Goal: Find specific page/section: Find specific page/section

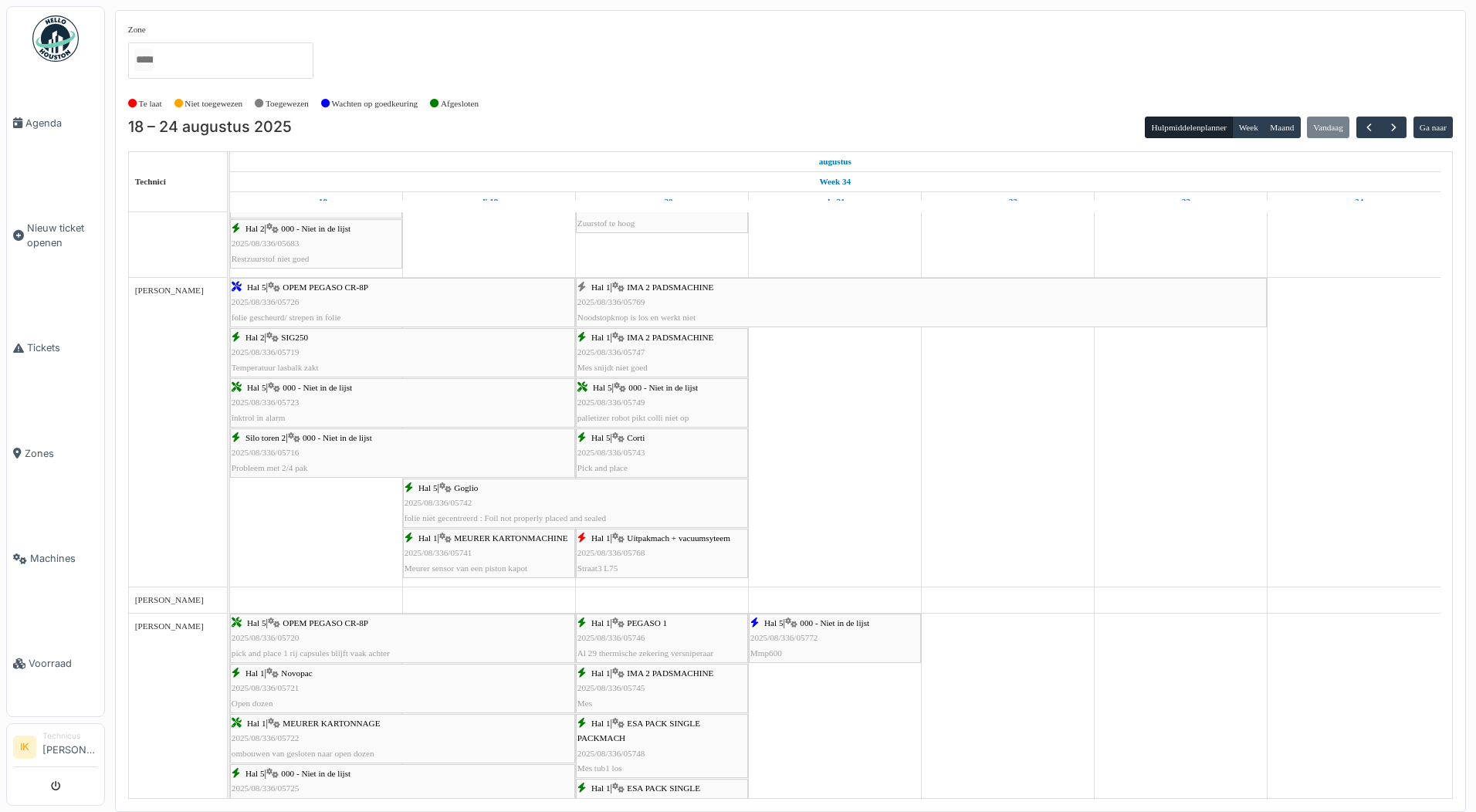
scroll to position [540, 0]
click at [683, 295] on div "Hal 1 | IMA 2 PADSMACHINE 2025/08/336/05769 Noodstopknop is los en werkt niet" at bounding box center [921, 299] width 688 height 44
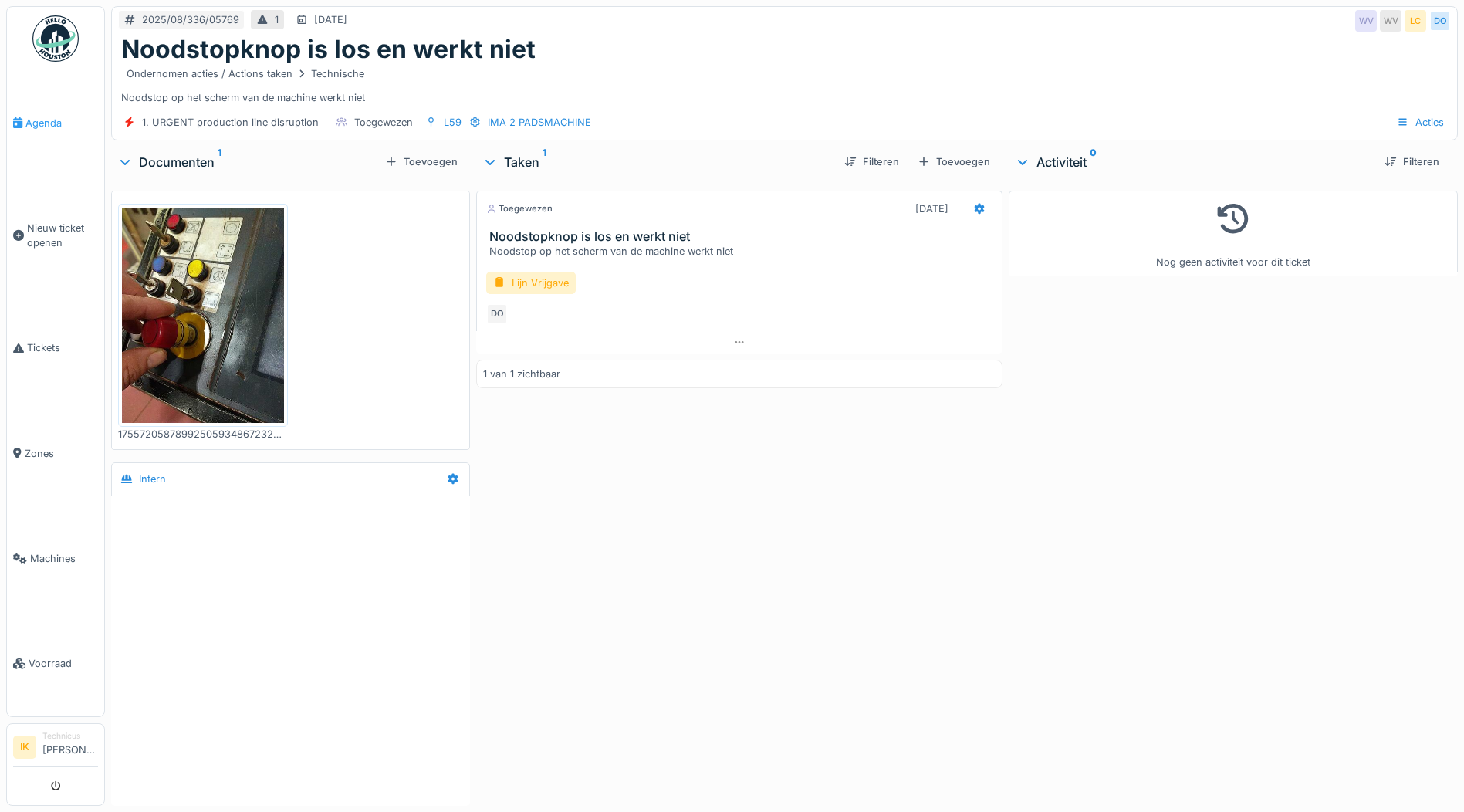
click at [32, 120] on span "Agenda" at bounding box center [61, 123] width 73 height 14
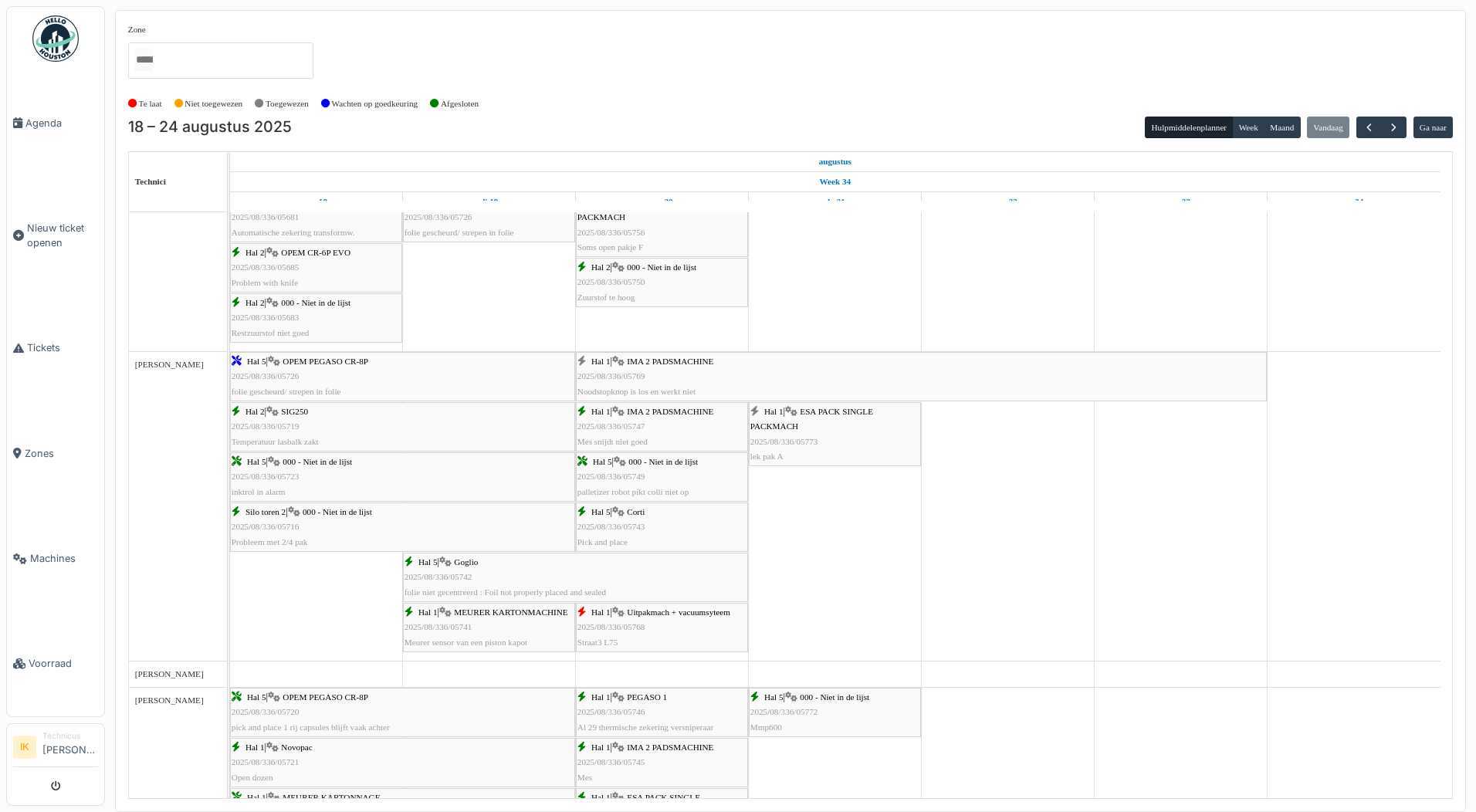
scroll to position [540, 0]
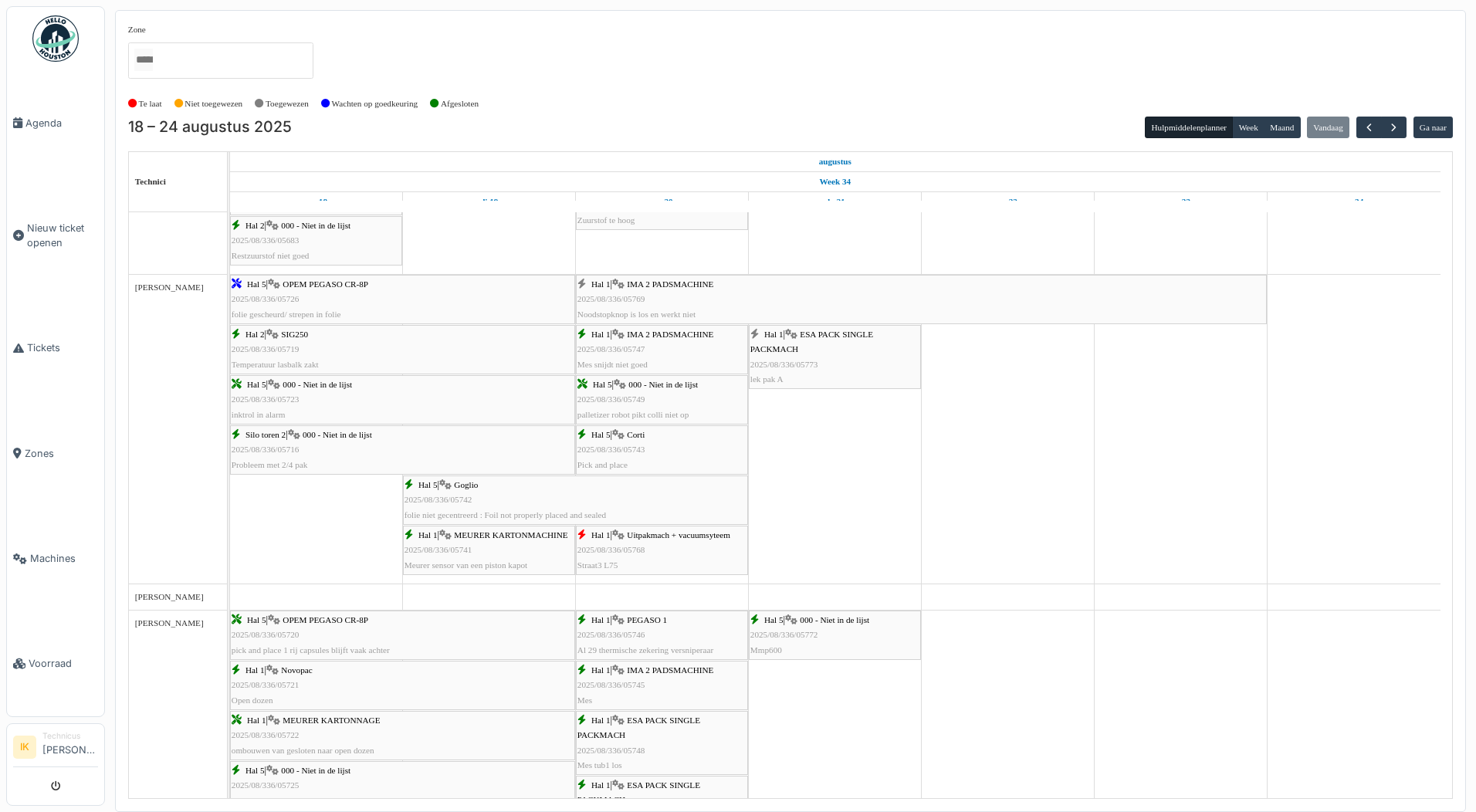
click at [808, 353] on div "Hal 1 | ESA PACK SINGLE PACKMACH 2025/08/336/05773 lek pak A" at bounding box center [834, 357] width 169 height 60
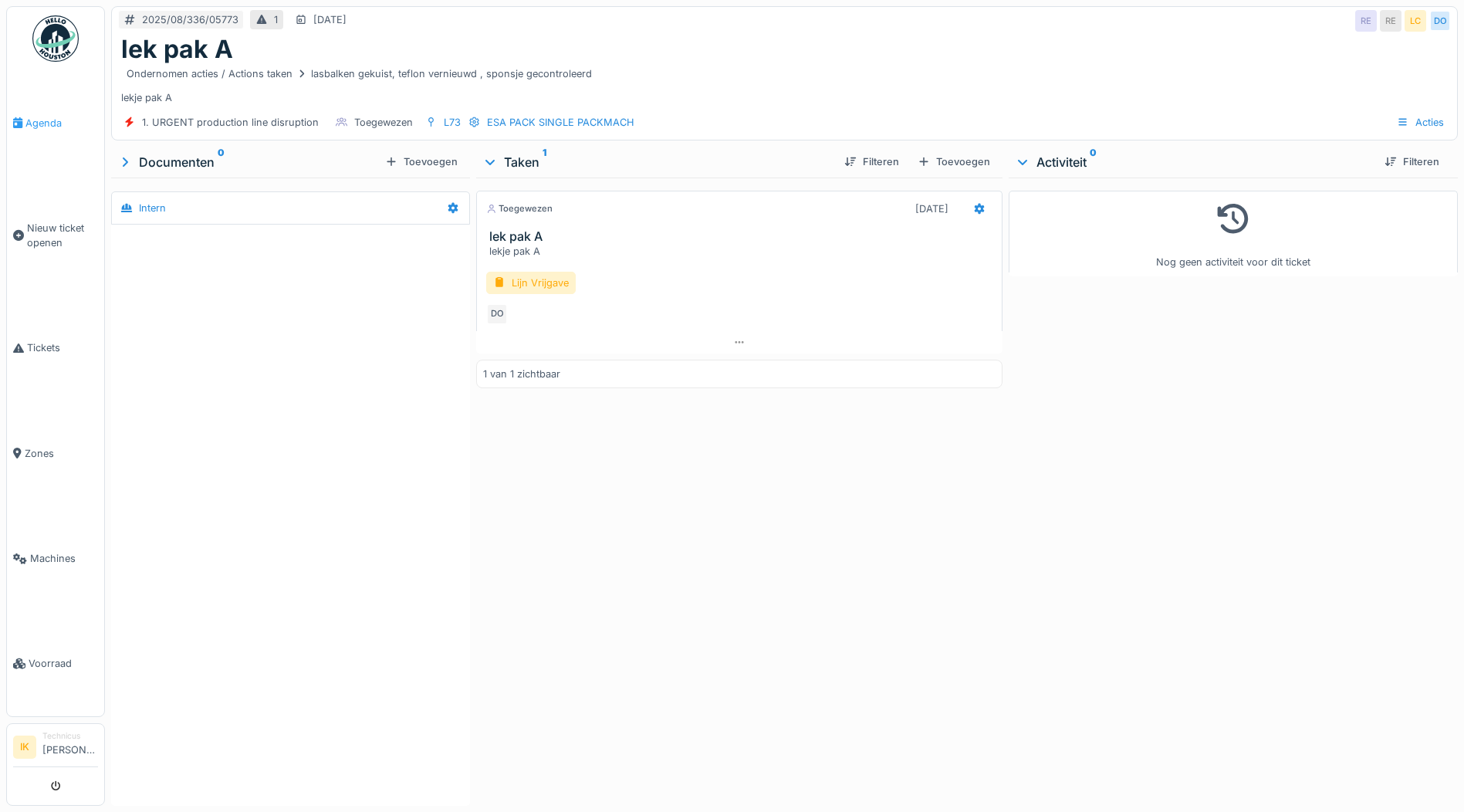
click at [52, 123] on span "Agenda" at bounding box center [61, 123] width 73 height 14
